Goal: Transaction & Acquisition: Purchase product/service

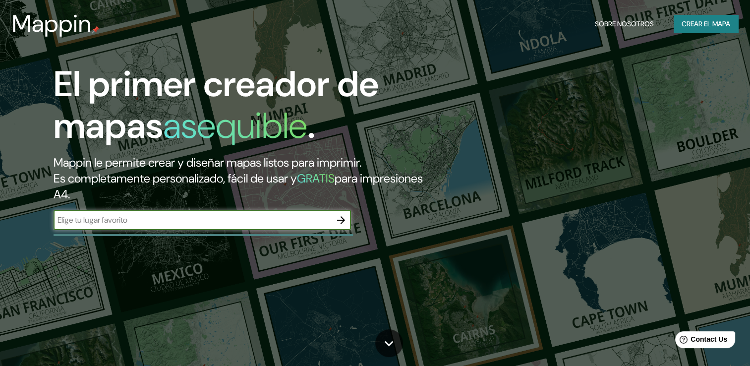
click at [223, 215] on input "text" at bounding box center [193, 219] width 278 height 11
type input "san [PERSON_NAME]"
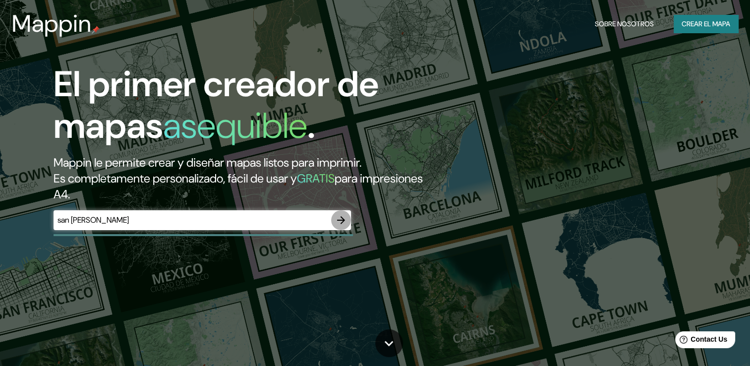
click at [343, 224] on icon "button" at bounding box center [341, 220] width 12 height 12
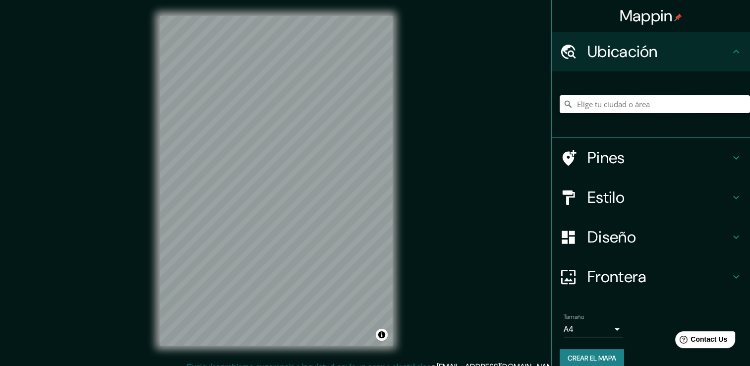
click at [636, 105] on input "Elige tu ciudad o área" at bounding box center [655, 104] width 190 height 18
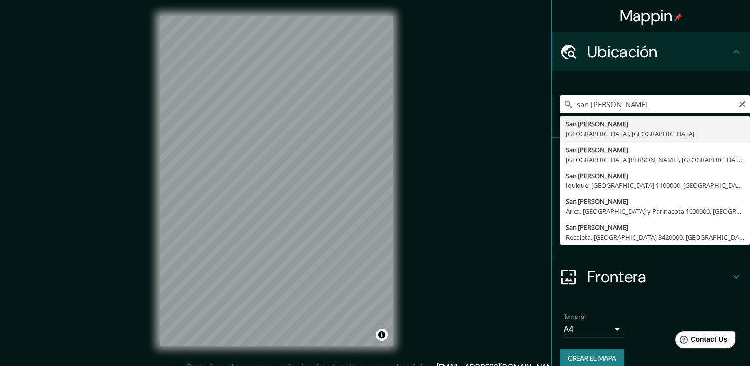
type input "[GEOGRAPHIC_DATA][PERSON_NAME], [GEOGRAPHIC_DATA], [GEOGRAPHIC_DATA]"
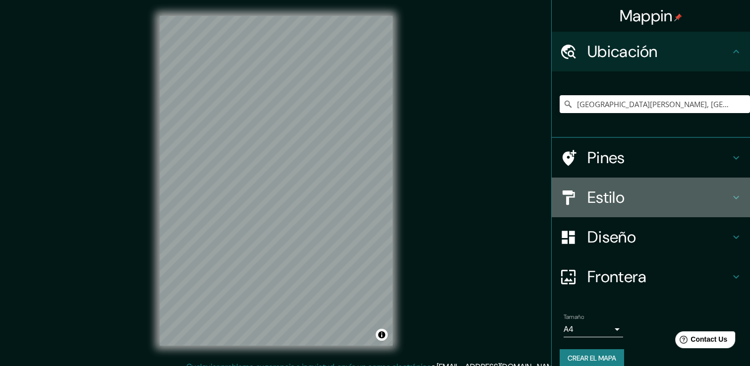
click at [657, 195] on h4 "Estilo" at bounding box center [659, 197] width 143 height 20
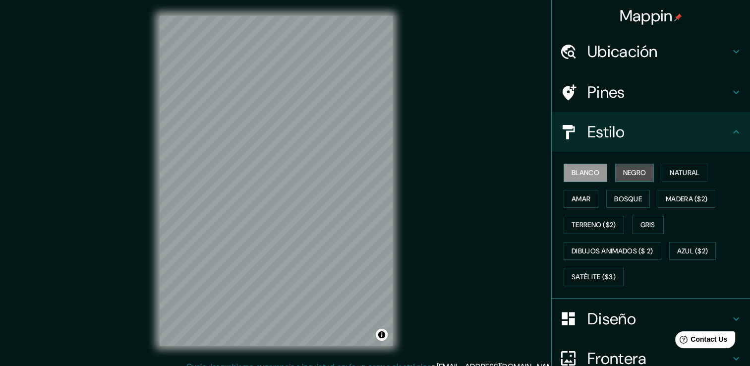
click at [633, 171] on font "Negro" at bounding box center [634, 173] width 23 height 12
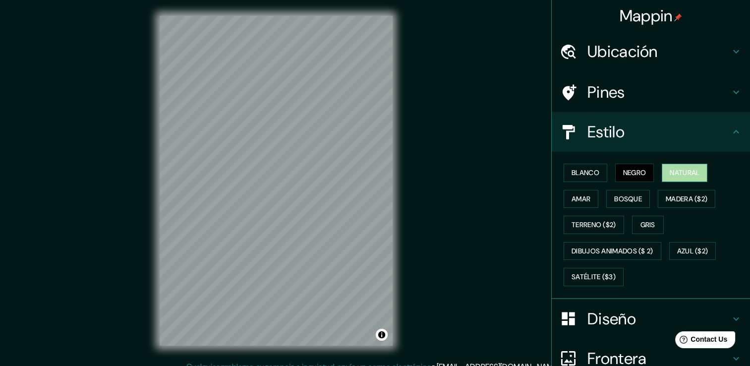
click at [676, 172] on font "Natural" at bounding box center [685, 173] width 30 height 12
click at [626, 199] on font "Bosque" at bounding box center [628, 199] width 28 height 12
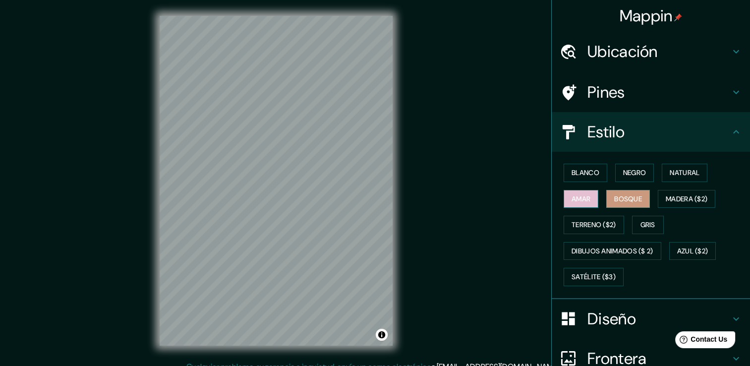
click at [582, 199] on font "Amar" at bounding box center [581, 199] width 19 height 12
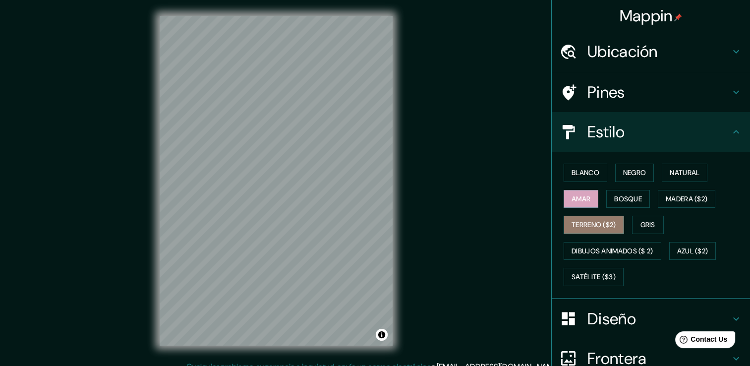
click at [572, 225] on font "Terreno ($2)" at bounding box center [594, 225] width 45 height 12
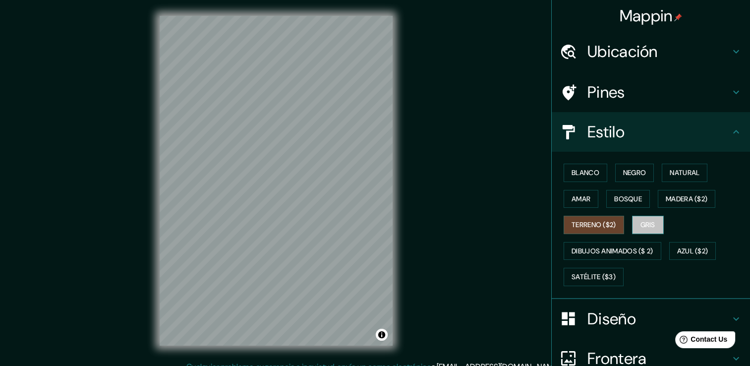
click at [645, 221] on font "Gris" at bounding box center [648, 225] width 15 height 12
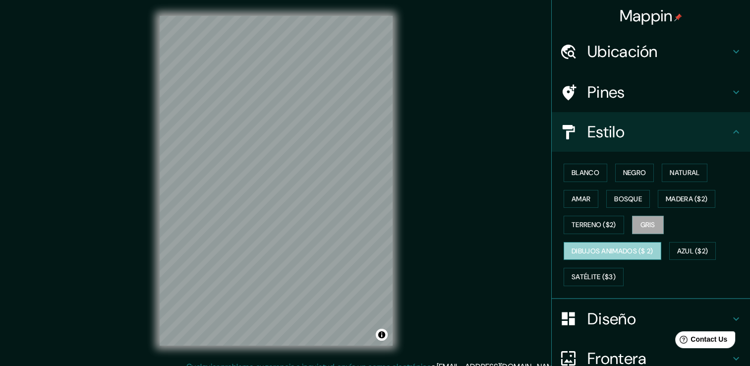
click at [627, 253] on font "Dibujos animados ($ 2)" at bounding box center [613, 251] width 82 height 12
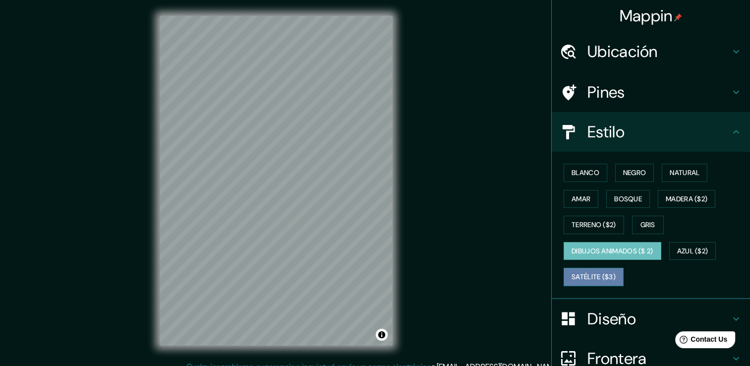
click at [602, 273] on font "Satélite ($3)" at bounding box center [594, 277] width 44 height 12
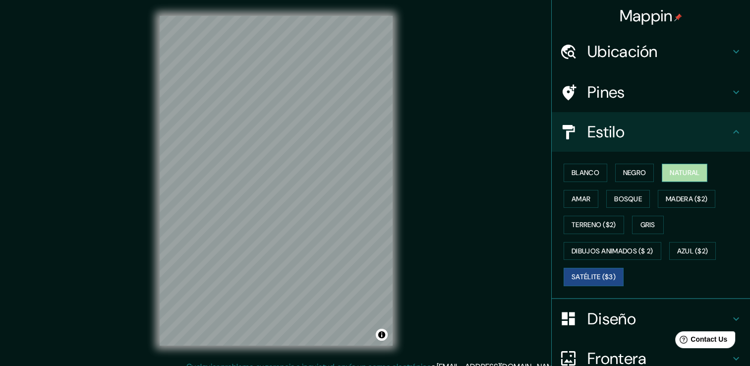
click at [689, 177] on font "Natural" at bounding box center [685, 173] width 30 height 12
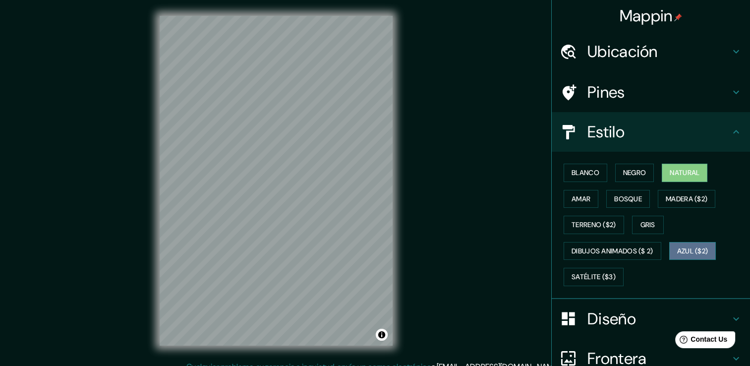
click at [689, 247] on font "Azul ($2)" at bounding box center [692, 251] width 31 height 12
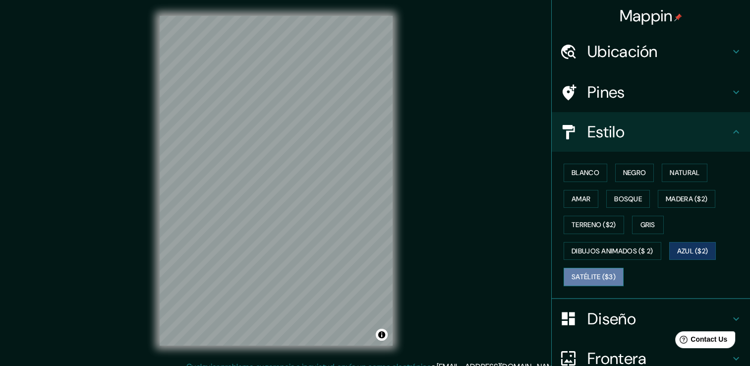
click at [605, 274] on font "Satélite ($3)" at bounding box center [594, 277] width 44 height 12
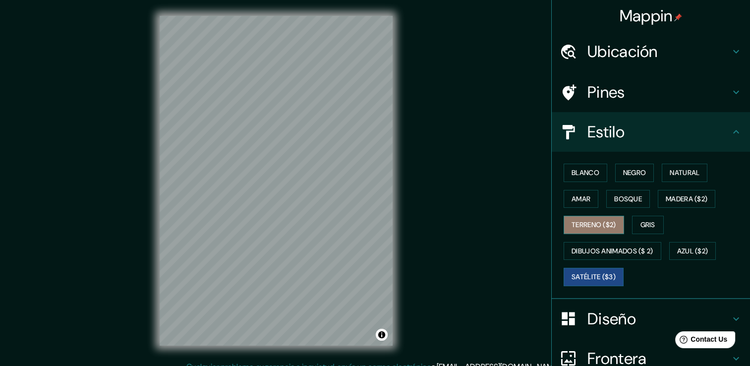
click at [589, 224] on font "Terreno ($2)" at bounding box center [594, 225] width 45 height 12
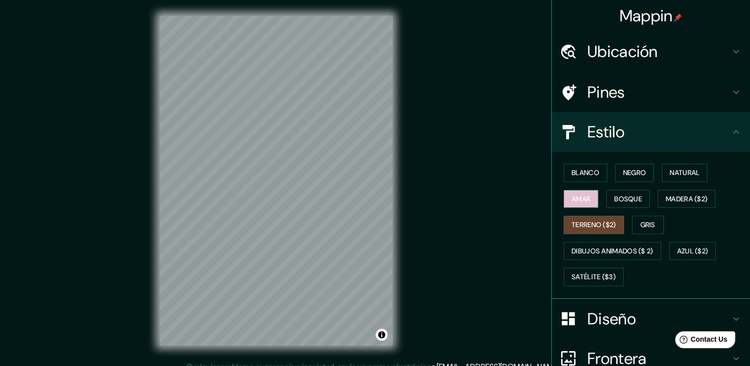
click at [573, 190] on button "Amar" at bounding box center [581, 199] width 35 height 18
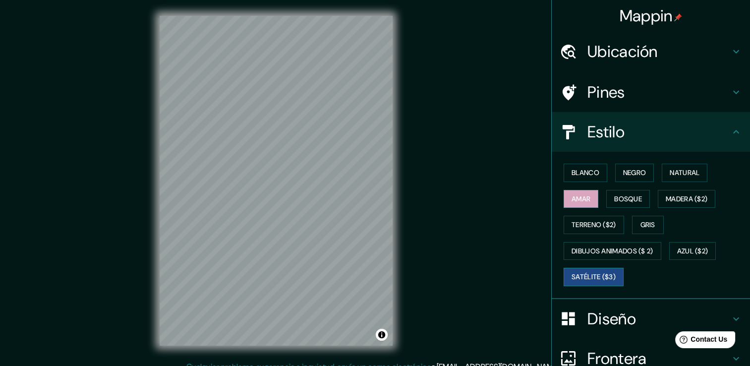
click at [590, 279] on font "Satélite ($3)" at bounding box center [594, 277] width 44 height 12
